Goal: Task Accomplishment & Management: Use online tool/utility

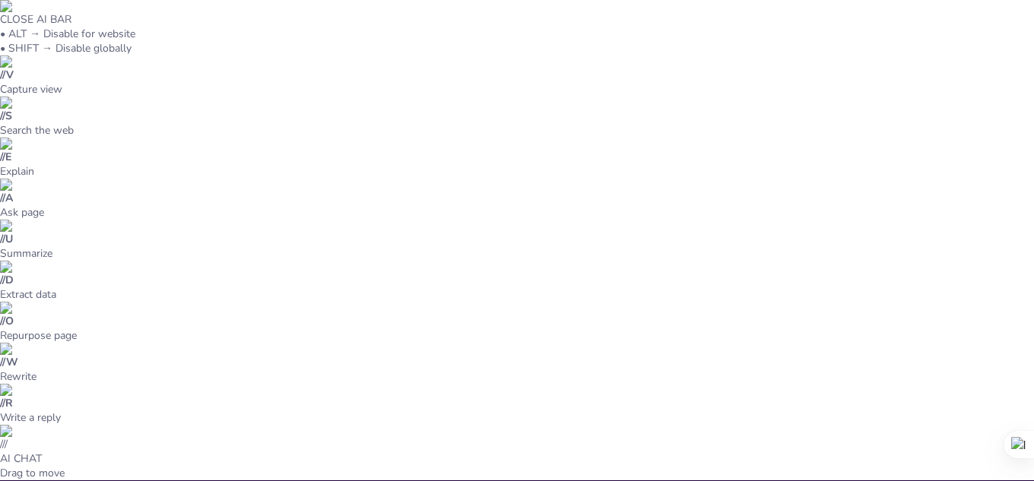
type input "El Capital Humano como [PERSON_NAME] Fundamental en el Desarrollo Organizacional"
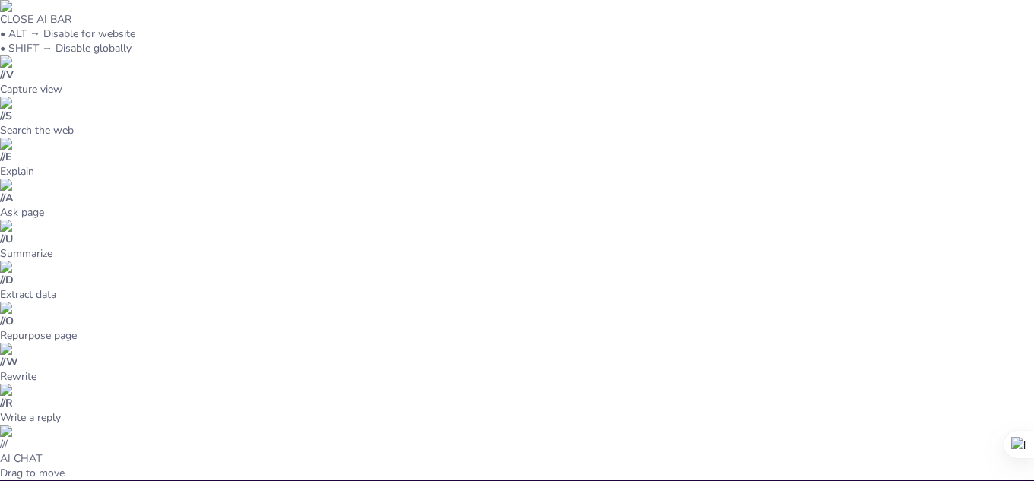
scroll to position [5, 0]
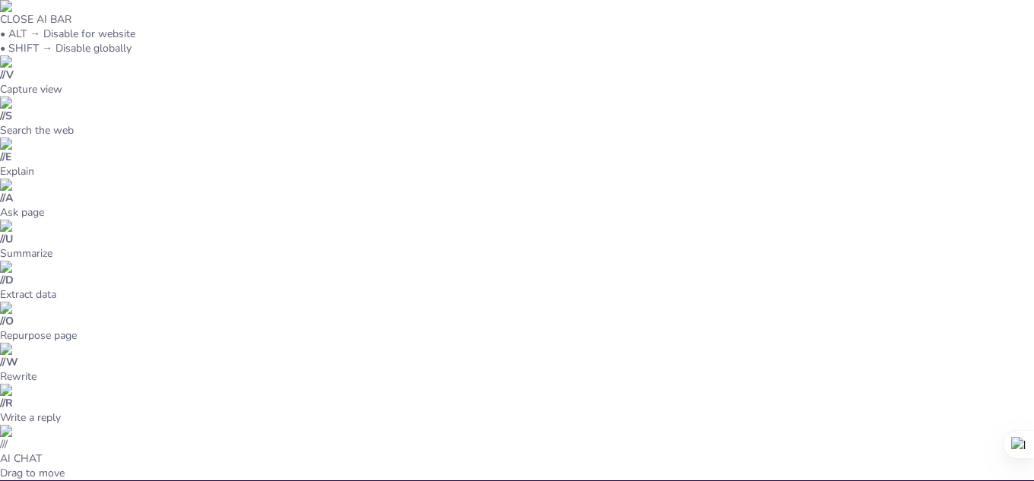
type textarea "La comunicación clara es fundamental para el éxito de la relación entre organiz…"
